Goal: Communication & Community: Share content

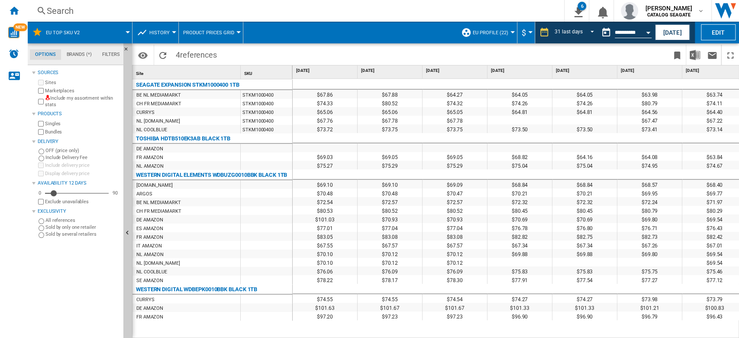
scroll to position [8, 0]
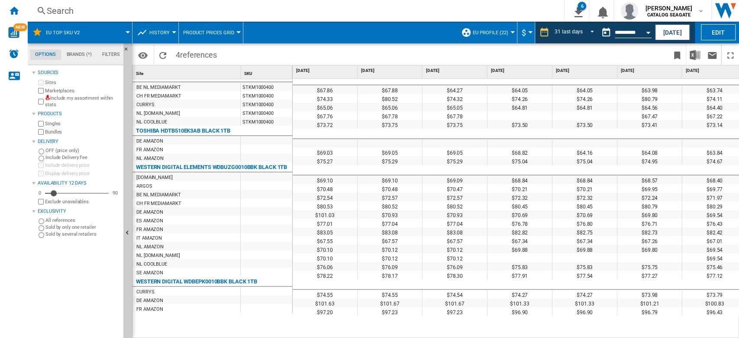
click at [162, 33] on span "History" at bounding box center [159, 33] width 20 height 6
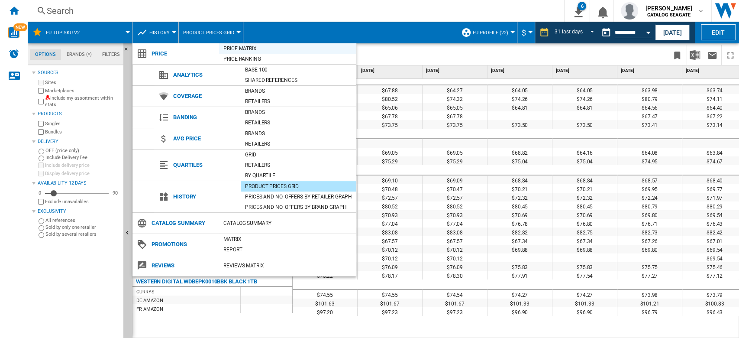
click at [240, 48] on div "Price Matrix" at bounding box center [287, 48] width 137 height 9
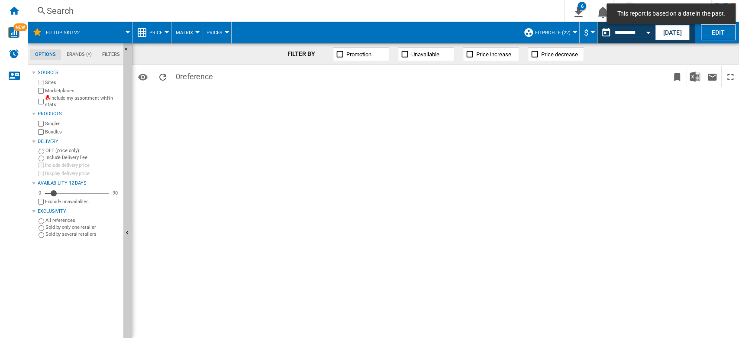
click at [161, 32] on span "Price" at bounding box center [155, 33] width 13 height 6
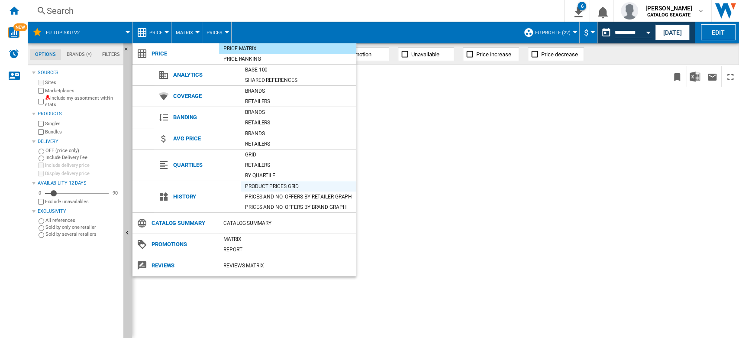
click at [268, 187] on div "Product prices grid" at bounding box center [299, 186] width 116 height 9
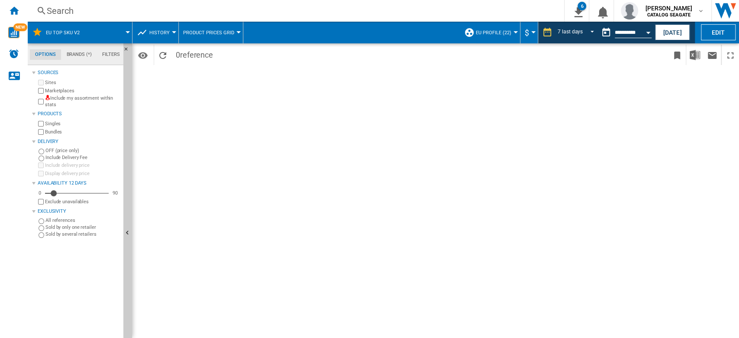
click at [156, 31] on span "History" at bounding box center [159, 33] width 20 height 6
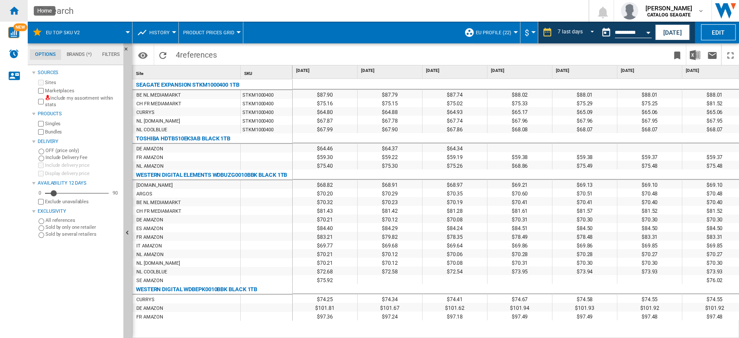
click at [16, 14] on ng-md-icon "Home" at bounding box center [14, 10] width 10 height 10
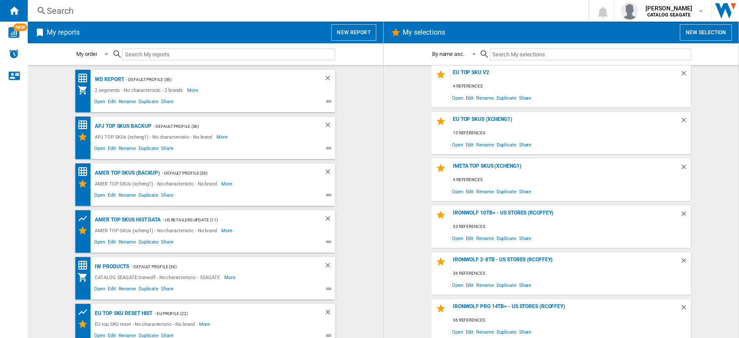
scroll to position [335, 0]
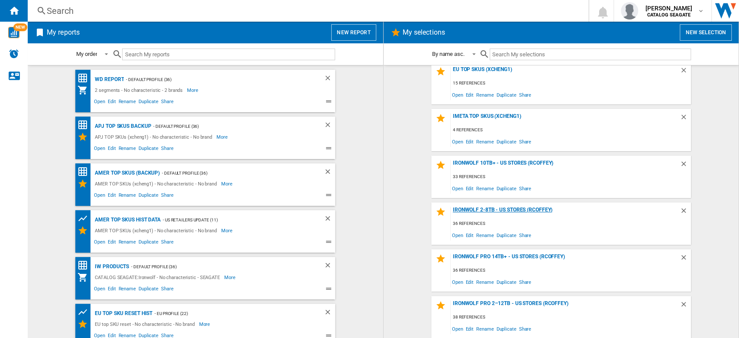
click at [509, 208] on div "IronWolf 2-8TB - US Stores (rcoffey)" at bounding box center [565, 213] width 229 height 12
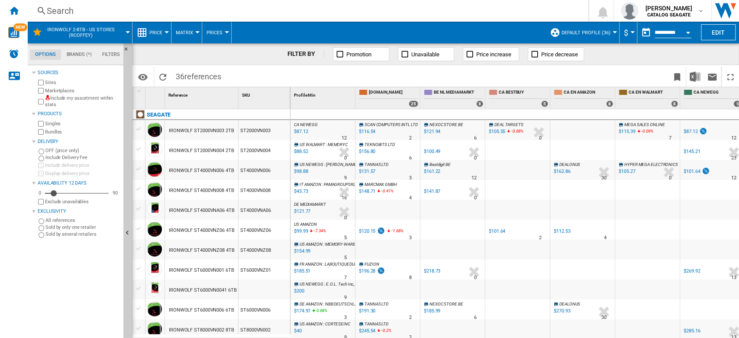
click at [161, 36] on button "Price" at bounding box center [157, 33] width 17 height 22
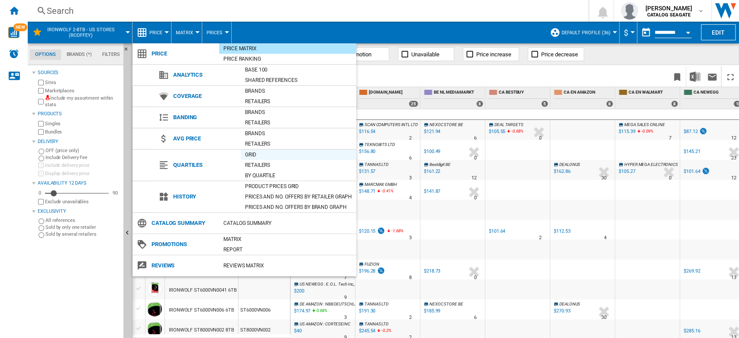
click at [255, 154] on div "Grid" at bounding box center [299, 154] width 116 height 9
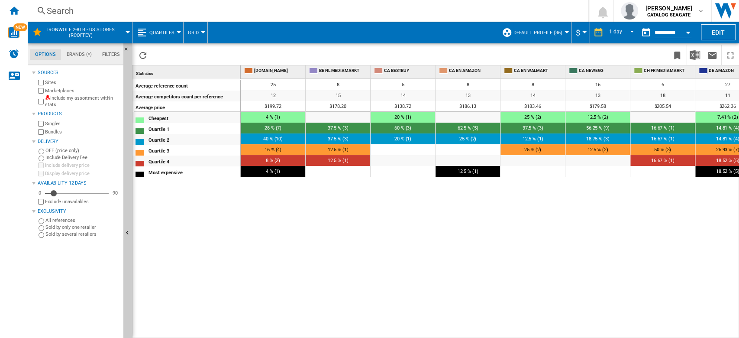
click at [165, 32] on span "Quartiles" at bounding box center [161, 33] width 25 height 6
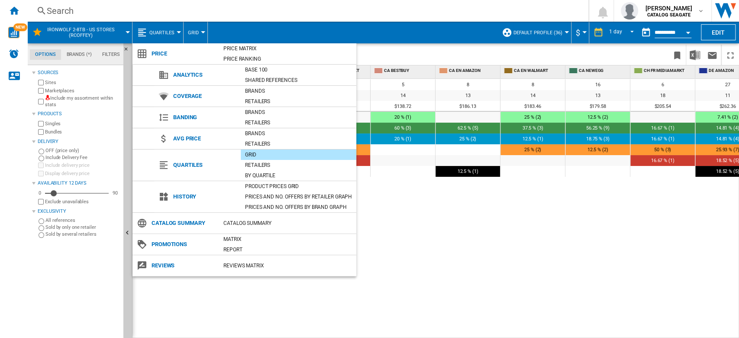
click at [432, 260] on md-backdrop at bounding box center [369, 169] width 739 height 338
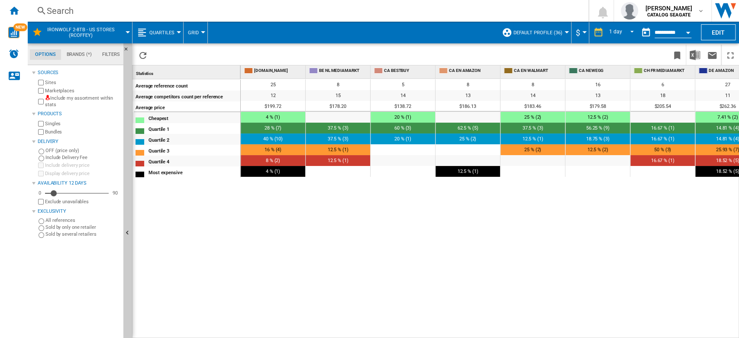
click at [166, 37] on button "Quartiles" at bounding box center [163, 33] width 29 height 22
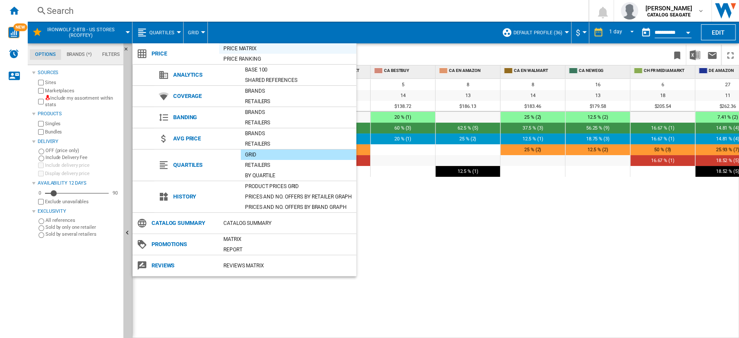
click at [249, 48] on div "Price Matrix" at bounding box center [287, 48] width 137 height 9
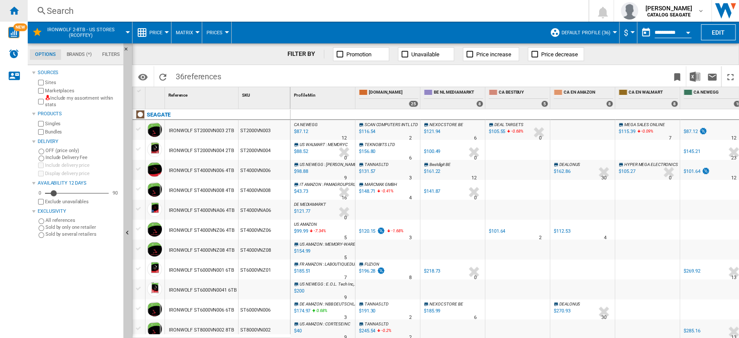
click at [13, 7] on ng-md-icon "Home" at bounding box center [14, 10] width 10 height 10
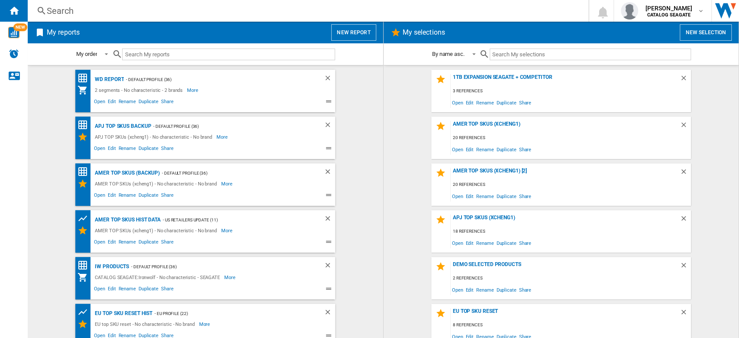
click at [345, 30] on button "New report" at bounding box center [353, 32] width 45 height 16
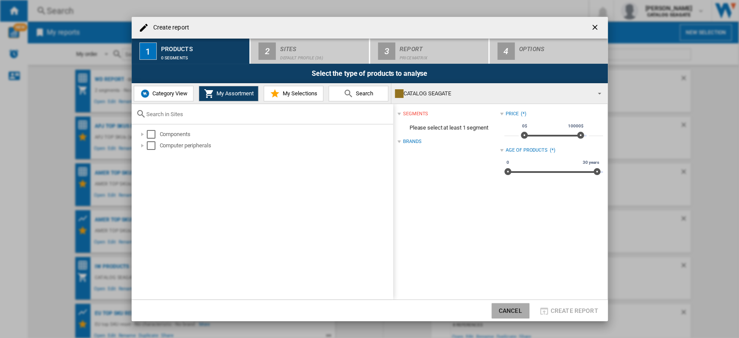
click at [521, 312] on button "Cancel" at bounding box center [511, 311] width 38 height 16
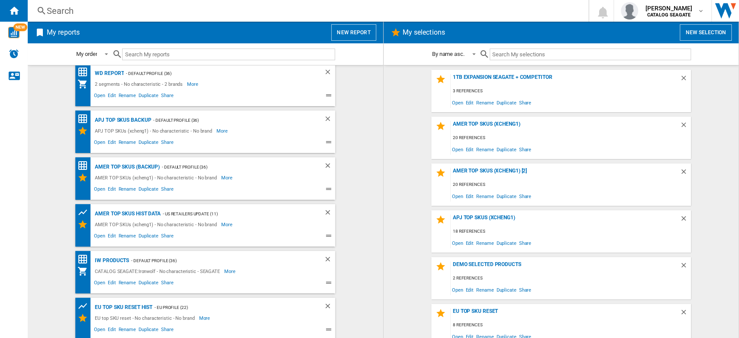
scroll to position [8, 0]
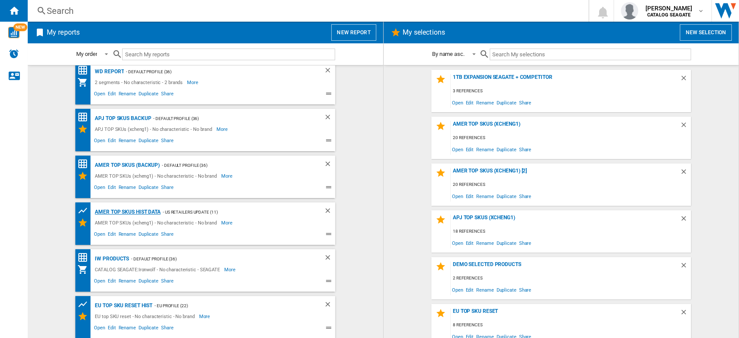
click at [140, 213] on div "AMER TOP SKUs HIST DATA" at bounding box center [127, 212] width 68 height 11
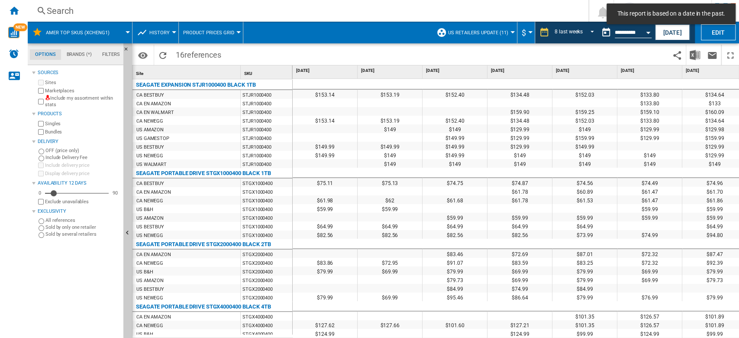
click at [507, 32] on button "US retailers Update (11)" at bounding box center [480, 33] width 65 height 22
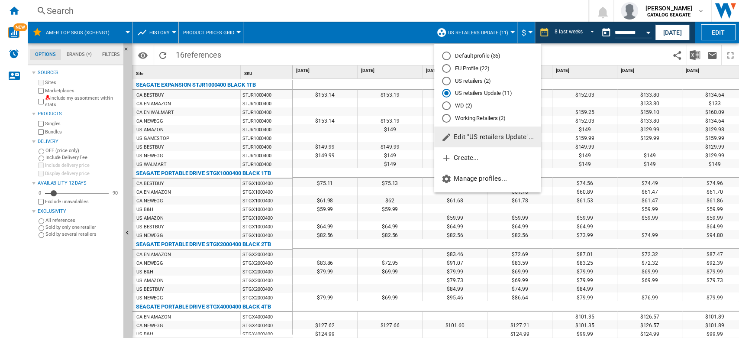
click at [485, 68] on md-radio-button "EU Profile (22)" at bounding box center [487, 69] width 91 height 8
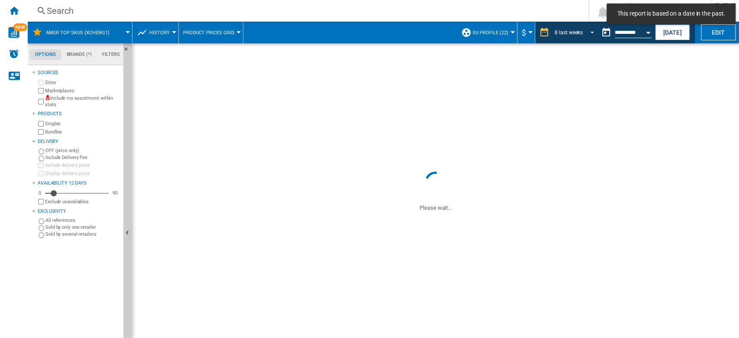
click at [585, 29] on span "REPORTS.WIZARD.STEPS.REPORT.STEPS.REPORT_OPTIONS.PERIOD: 8 last weeks" at bounding box center [590, 32] width 10 height 8
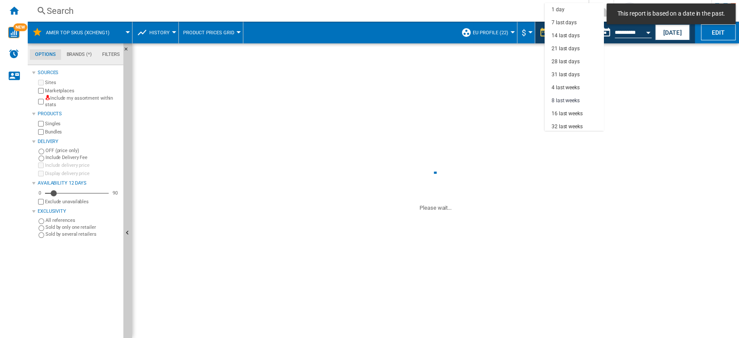
scroll to position [55, 0]
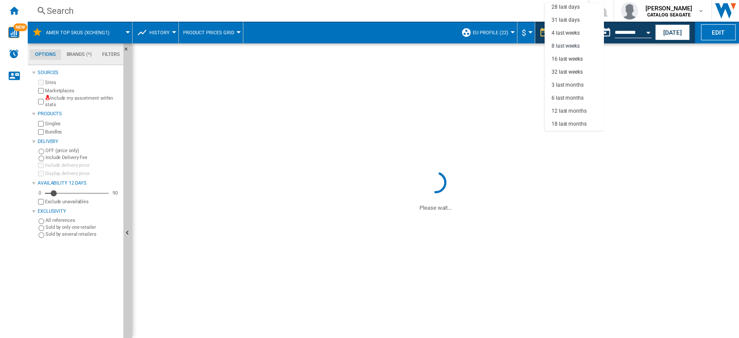
click at [636, 30] on md-backdrop at bounding box center [369, 169] width 739 height 338
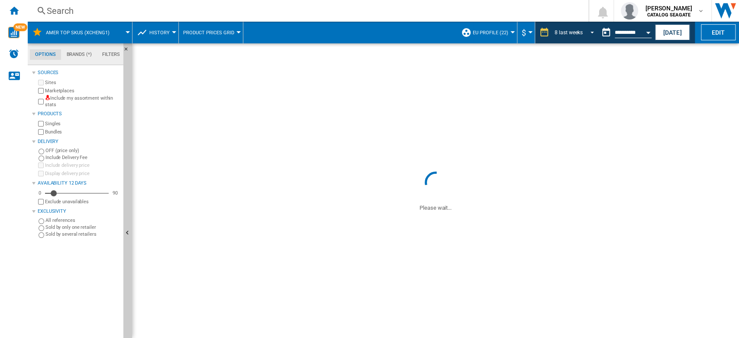
click at [589, 32] on span "REPORTS.WIZARD.STEPS.REPORT.STEPS.REPORT_OPTIONS.PERIOD: 8 last weeks" at bounding box center [590, 32] width 10 height 8
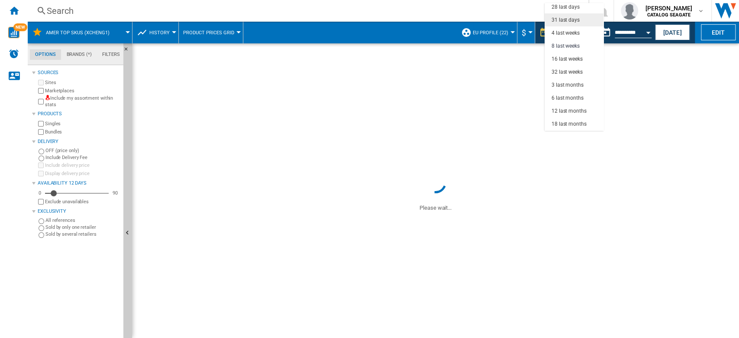
click at [572, 19] on div "31 last days" at bounding box center [566, 19] width 28 height 7
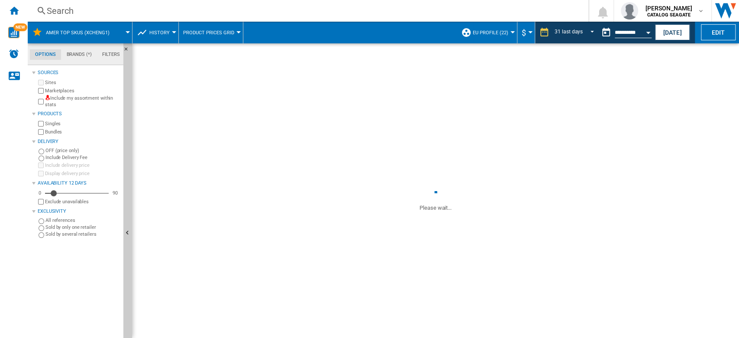
click at [503, 34] on span "EU Profile (22)" at bounding box center [491, 33] width 36 height 6
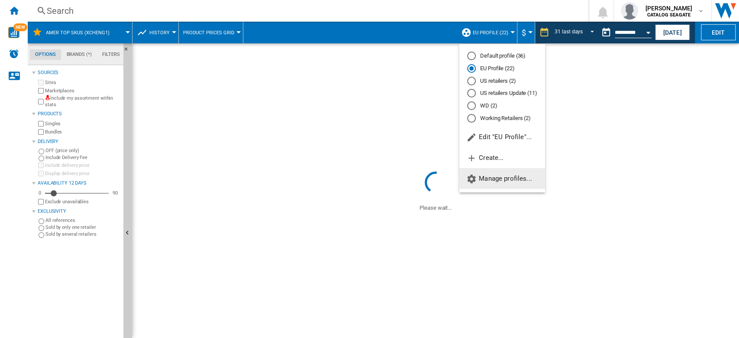
click at [515, 178] on span "Manage profiles..." at bounding box center [500, 179] width 66 height 8
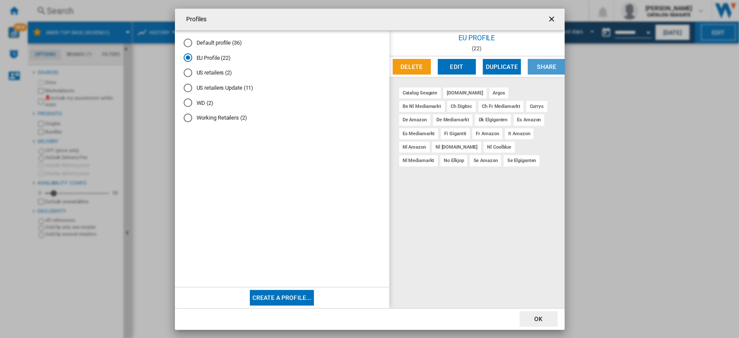
click at [545, 62] on button "Share" at bounding box center [547, 67] width 38 height 16
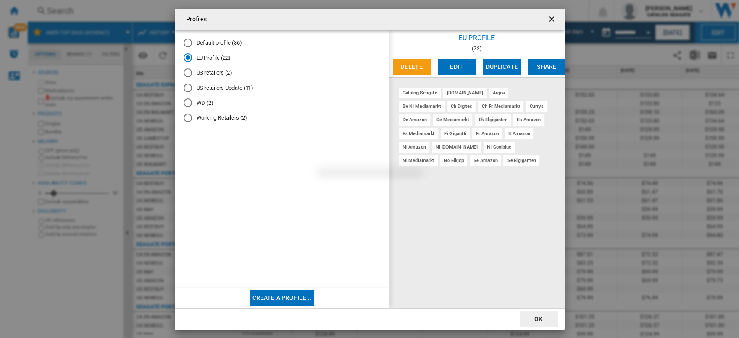
click at [548, 68] on div "Share "EU Profile" Please wait... Cancel Share" at bounding box center [369, 169] width 739 height 338
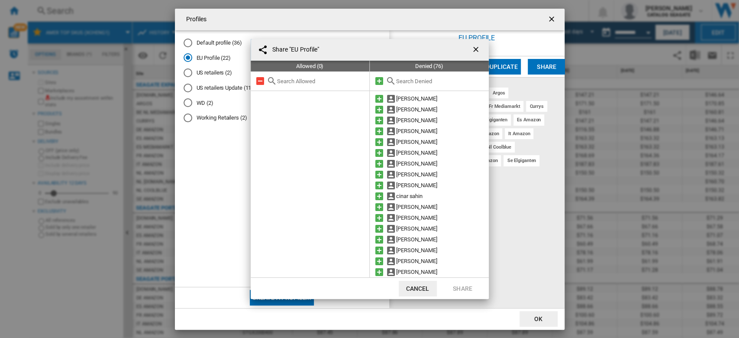
click at [406, 78] on input "text" at bounding box center [440, 81] width 88 height 6
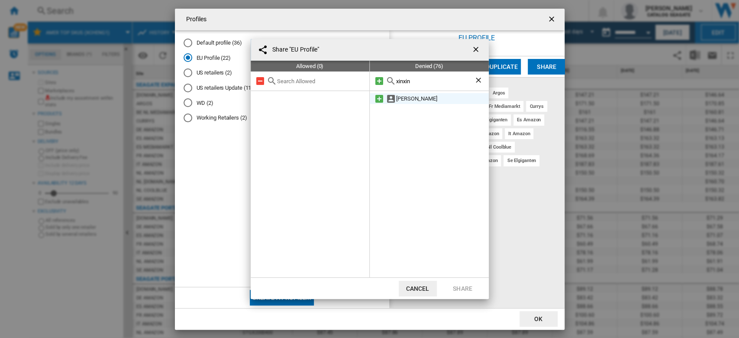
type input "xinxin"
click at [375, 97] on md-icon at bounding box center [379, 99] width 10 height 10
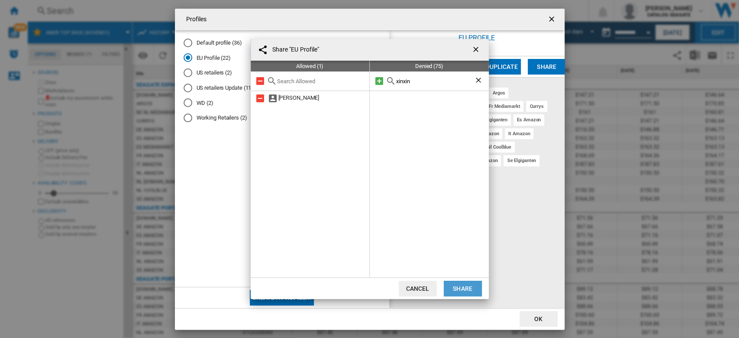
click at [460, 285] on button "Share" at bounding box center [463, 289] width 38 height 16
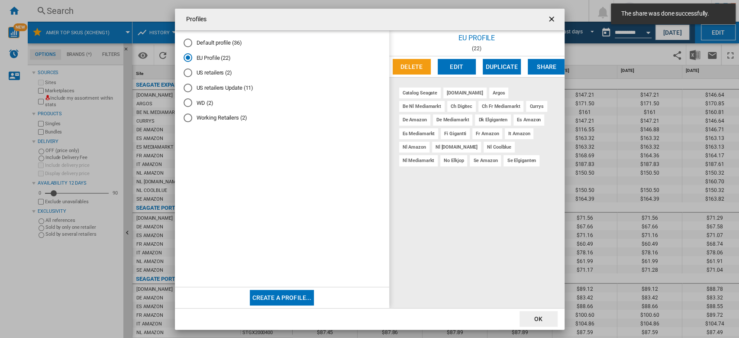
click at [549, 19] on ng-md-icon "getI18NText('BUTTONS.CLOSE_DIALOG')" at bounding box center [553, 20] width 10 height 10
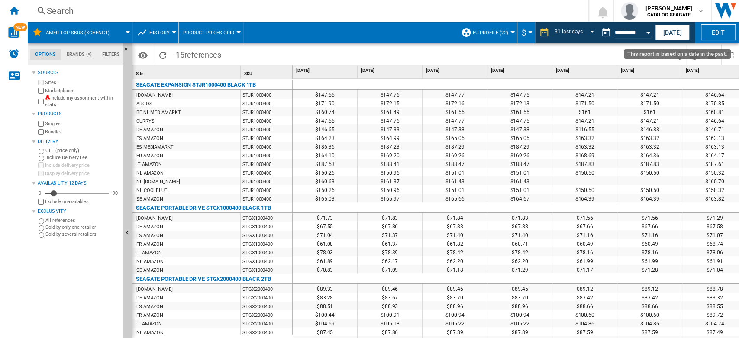
click at [639, 32] on input "**********" at bounding box center [633, 34] width 37 height 8
click at [649, 32] on div "Open calendar" at bounding box center [648, 33] width 4 height 2
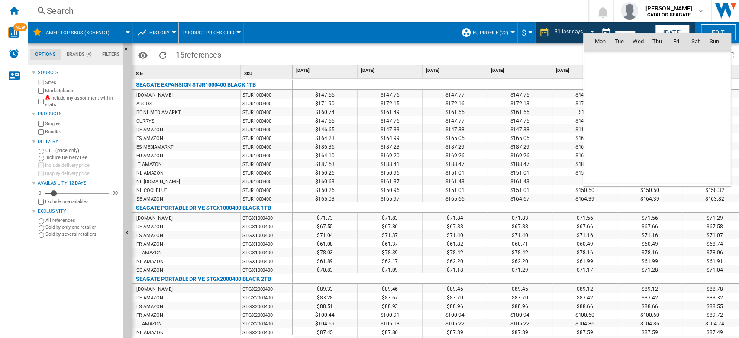
scroll to position [4133, 0]
click at [624, 117] on span "16" at bounding box center [619, 117] width 17 height 17
type input "**********"
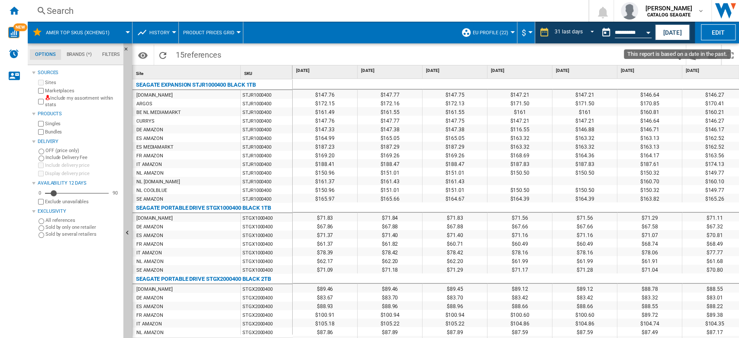
click at [648, 32] on div "Open calendar" at bounding box center [648, 33] width 4 height 2
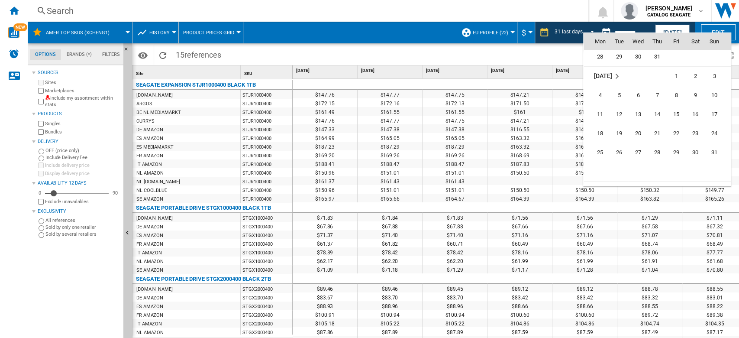
scroll to position [4017, 0]
click at [676, 101] on span "15" at bounding box center [676, 99] width 17 height 17
type input "**********"
